Goal: Check status: Check status

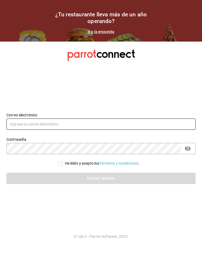
type input "[PERSON_NAME][EMAIL_ADDRESS][PERSON_NAME][DOMAIN_NAME]"
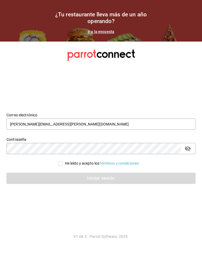
click at [60, 163] on input "He leído y acepto los Términos y condiciones." at bounding box center [60, 163] width 5 height 5
checkbox input "true"
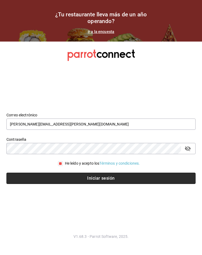
click at [70, 177] on button "Iniciar sesión" at bounding box center [100, 178] width 189 height 11
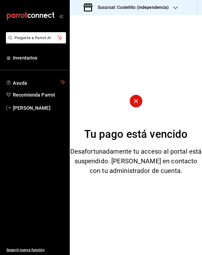
click at [144, 3] on div "Sucursal: Costeñito (independencia)" at bounding box center [127, 7] width 106 height 15
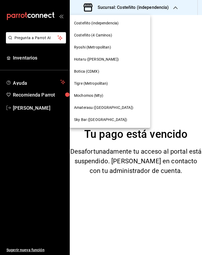
click at [93, 91] on div "Mochomos (Mty)" at bounding box center [110, 96] width 80 height 12
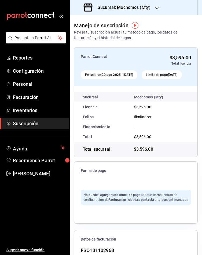
click at [23, 51] on li "Pregunta a Parrot AI" at bounding box center [34, 42] width 65 height 20
click at [25, 55] on span "Reportes" at bounding box center [39, 57] width 52 height 7
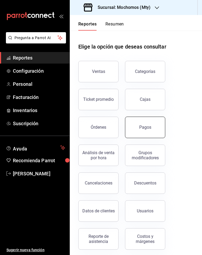
click at [152, 123] on button "Pagos" at bounding box center [145, 127] width 40 height 21
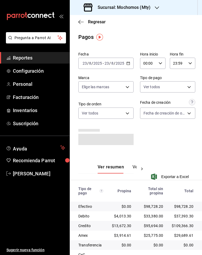
click at [127, 64] on div "2025-08-23 23 / 8 / 2025 - 2025-08-23 23 / 8 / 2025" at bounding box center [105, 63] width 55 height 11
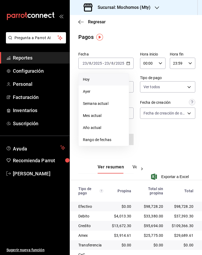
click at [93, 77] on span "Hoy" at bounding box center [104, 80] width 42 height 6
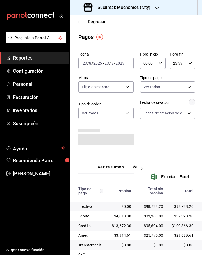
click at [159, 64] on icon "button" at bounding box center [161, 63] width 4 height 4
click at [141, 101] on span "05" at bounding box center [142, 101] width 3 height 4
type input "05:00"
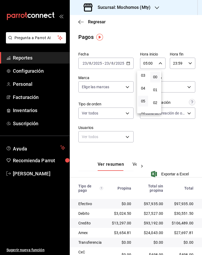
drag, startPoint x: 198, startPoint y: 132, endPoint x: 196, endPoint y: 169, distance: 37.4
click at [196, 169] on div at bounding box center [101, 127] width 202 height 255
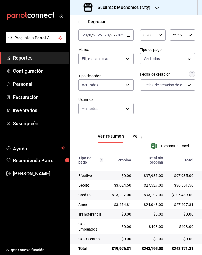
scroll to position [41, 0]
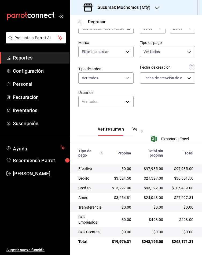
click at [132, 127] on button "Ver pagos" at bounding box center [142, 131] width 20 height 9
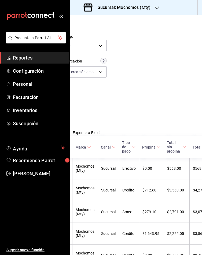
scroll to position [41, 105]
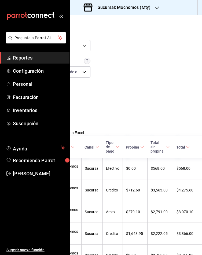
click at [176, 146] on span "Total" at bounding box center [182, 147] width 13 height 4
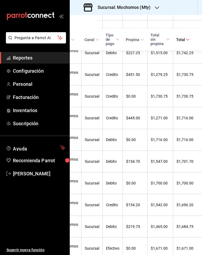
scroll to position [1401, 105]
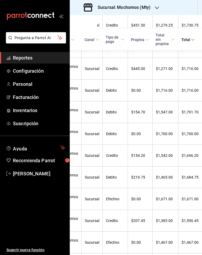
click at [95, 8] on h3 "Sucursal: Mochomos (Mty)" at bounding box center [121, 7] width 57 height 6
